Goal: Task Accomplishment & Management: Manage account settings

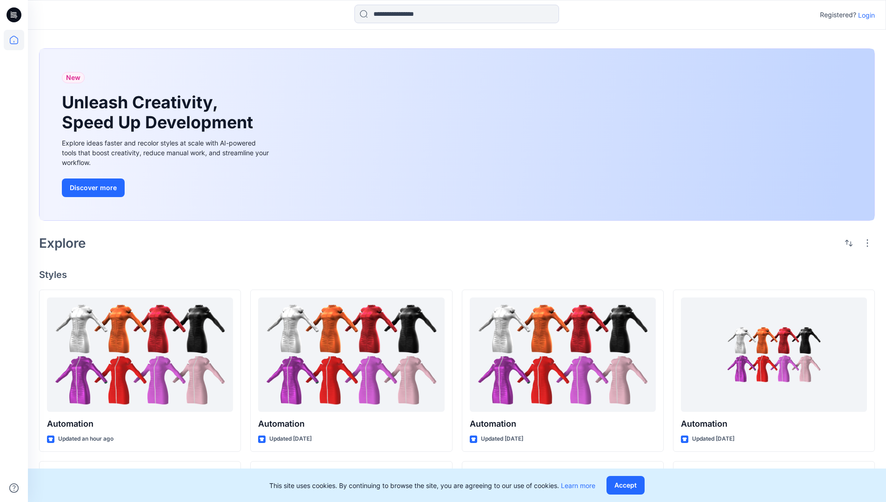
click at [864, 15] on p "Login" at bounding box center [866, 15] width 17 height 10
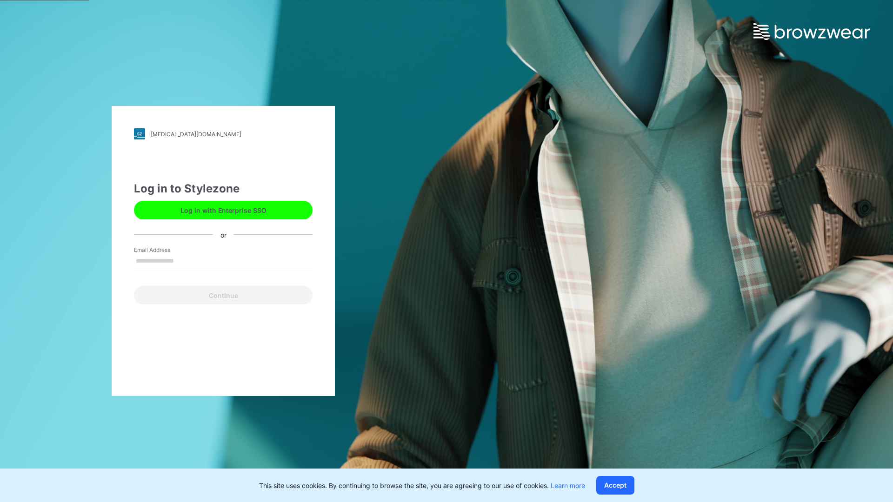
click at [184, 260] on input "Email Address" at bounding box center [223, 261] width 179 height 14
type input "**********"
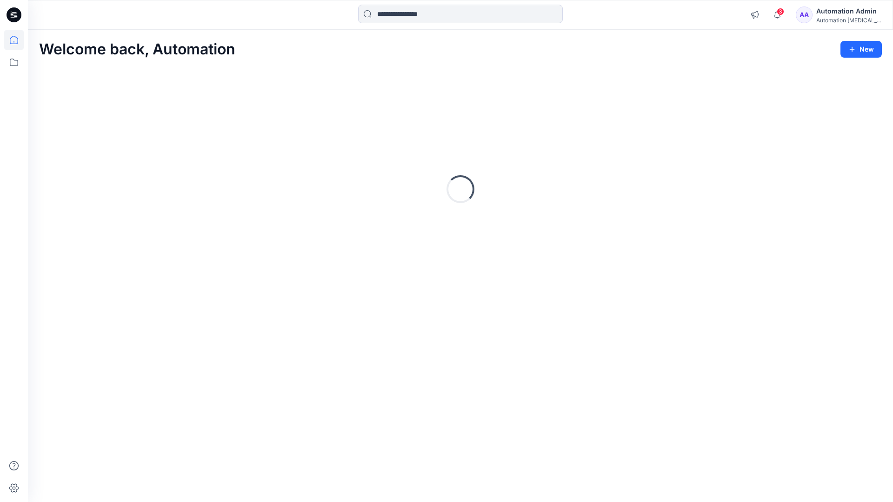
click at [18, 40] on icon at bounding box center [14, 40] width 8 height 8
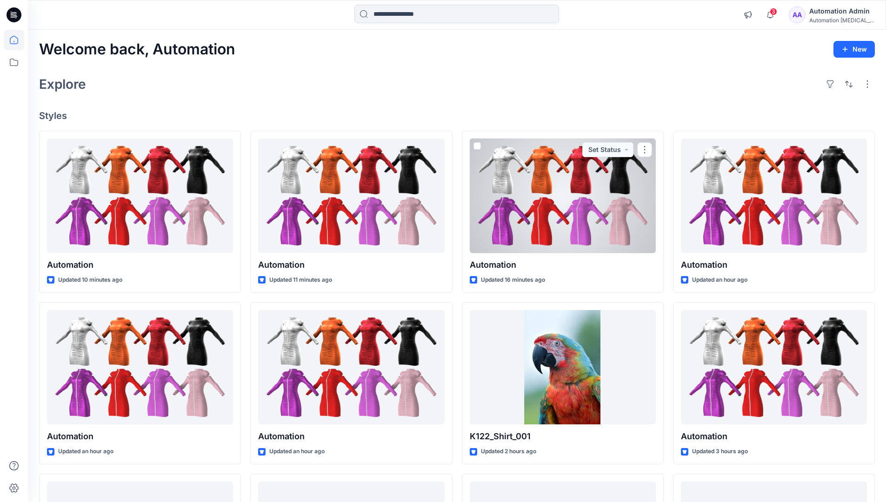
click at [843, 11] on div "Automation Admin" at bounding box center [841, 11] width 65 height 11
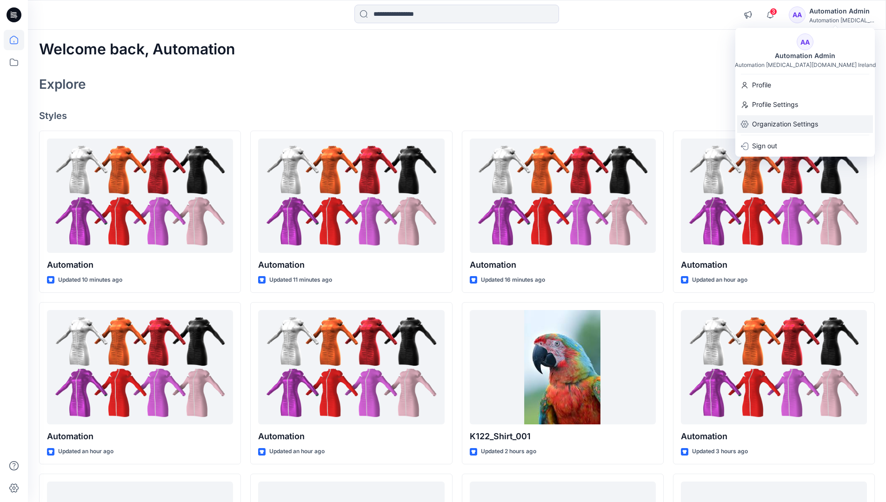
click at [796, 124] on p "Organization Settings" at bounding box center [785, 124] width 66 height 18
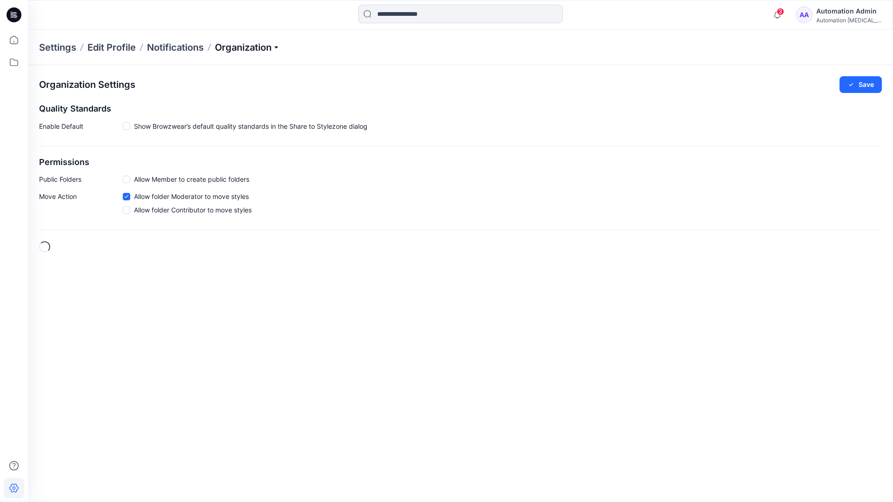
click at [279, 46] on p "Organization" at bounding box center [247, 47] width 65 height 13
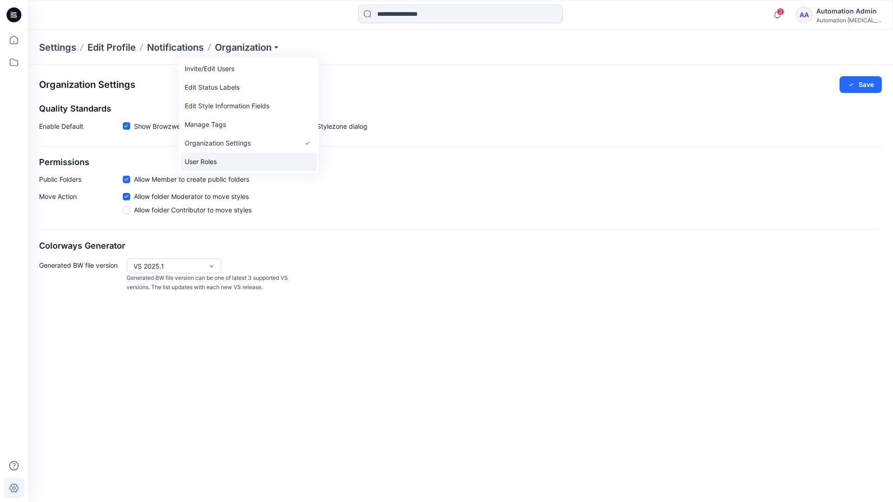
click at [220, 160] on link "User Roles" at bounding box center [249, 162] width 136 height 19
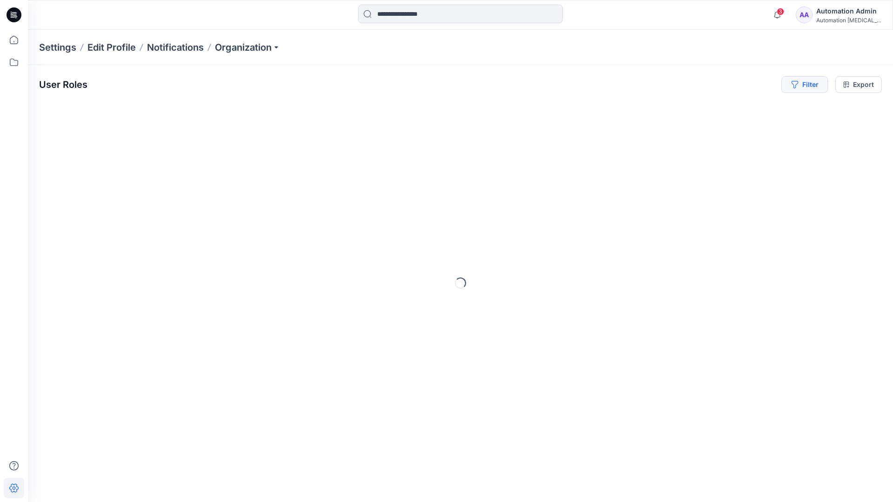
click at [808, 87] on button "Filter" at bounding box center [804, 84] width 47 height 17
click at [747, 108] on div at bounding box center [771, 110] width 96 height 12
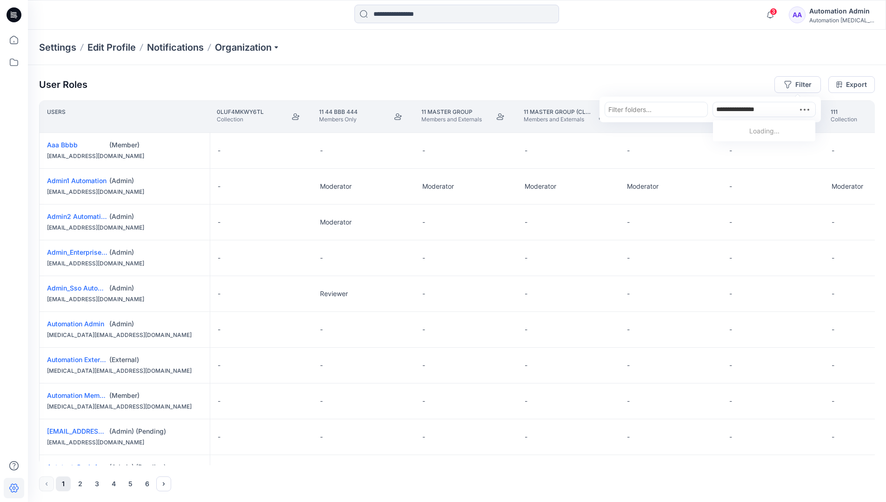
type input "**********"
click at [749, 129] on p "Automation Member" at bounding box center [764, 133] width 61 height 12
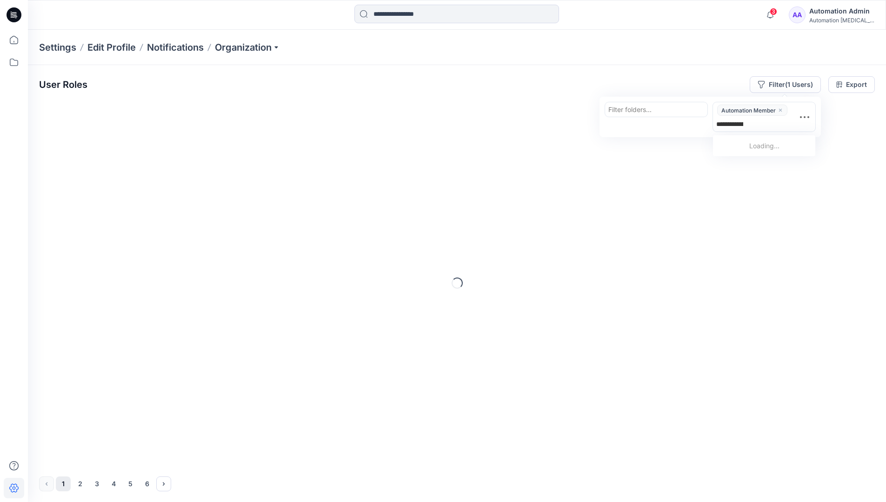
type input "**********"
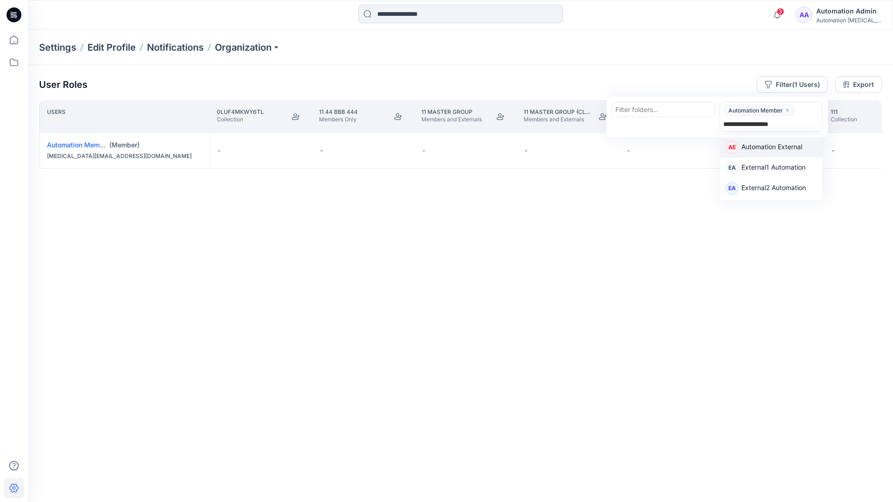
click at [799, 147] on p "Automation External" at bounding box center [771, 148] width 61 height 12
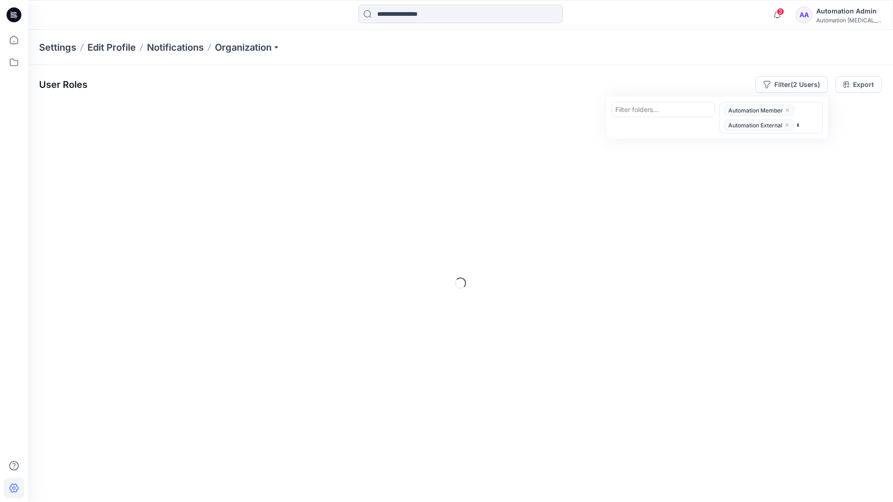
type input "*****"
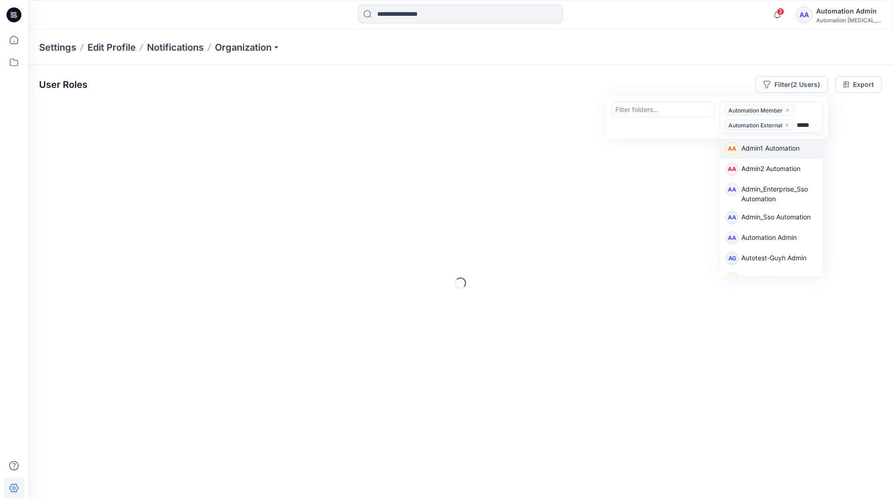
click at [799, 140] on div "AA Admin1 Automation" at bounding box center [771, 149] width 102 height 20
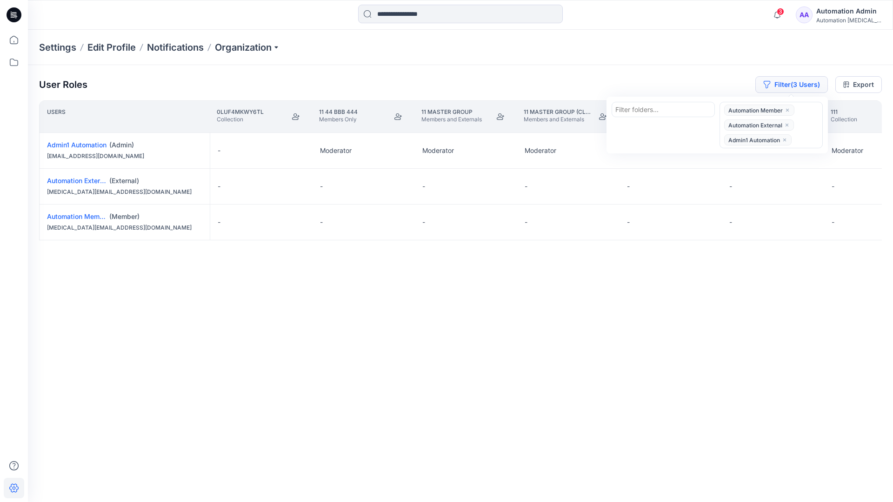
click at [778, 80] on button "Filter (3 Users)" at bounding box center [791, 84] width 73 height 17
click at [791, 87] on button "Filter (3 Users)" at bounding box center [791, 84] width 73 height 17
click at [787, 123] on icon "close" at bounding box center [787, 125] width 6 height 6
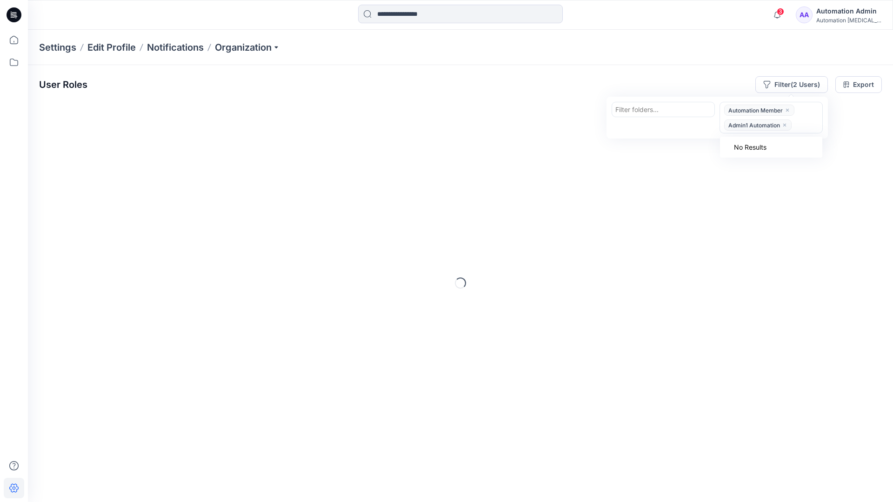
click at [786, 123] on icon "close" at bounding box center [785, 125] width 6 height 6
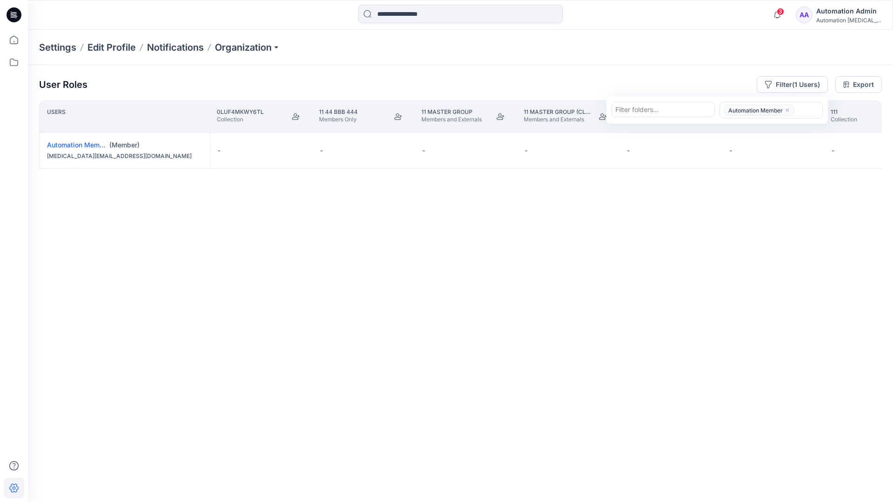
click at [787, 108] on icon "close" at bounding box center [788, 110] width 6 height 6
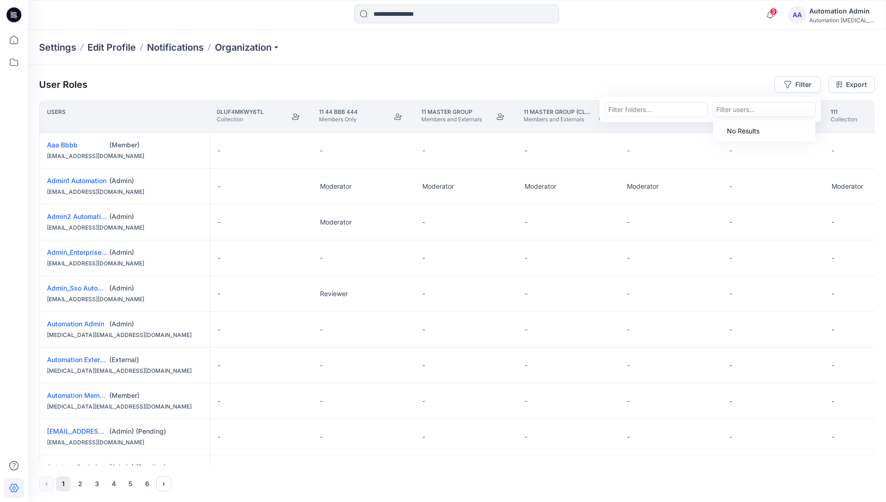
click at [667, 74] on div "User Roles Filter Filter folders... option Automation Member, deselected. Use U…" at bounding box center [457, 284] width 858 height 438
click at [849, 12] on div "Automation Admin" at bounding box center [841, 11] width 65 height 11
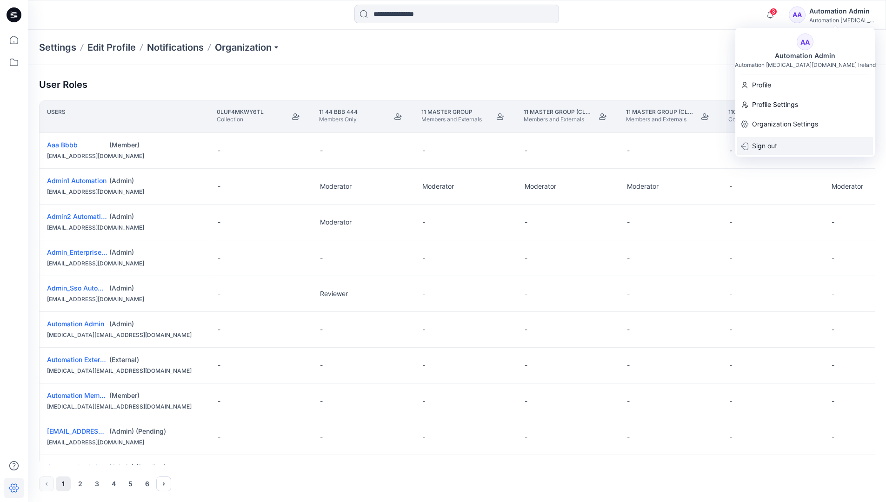
click at [795, 142] on div "Sign out" at bounding box center [805, 146] width 136 height 18
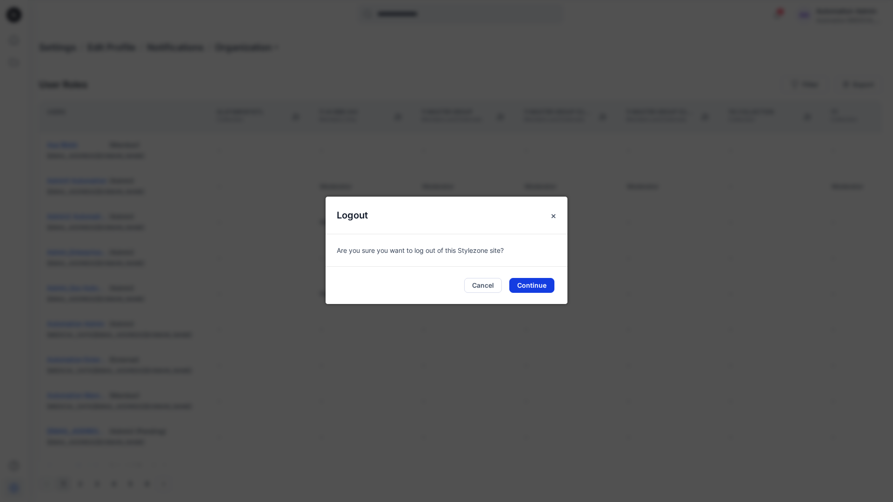
click at [530, 283] on button "Continue" at bounding box center [531, 285] width 45 height 15
